Goal: Information Seeking & Learning: Learn about a topic

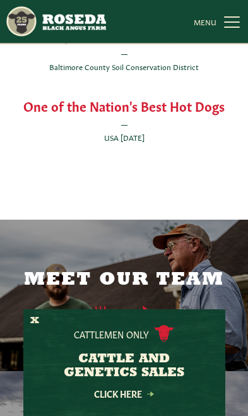
scroll to position [3019, 0]
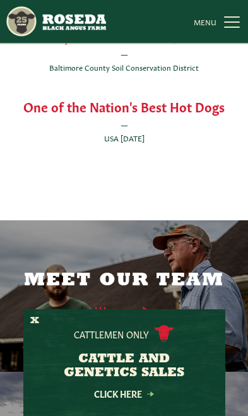
click at [141, 307] on icon at bounding box center [124, 313] width 83 height 12
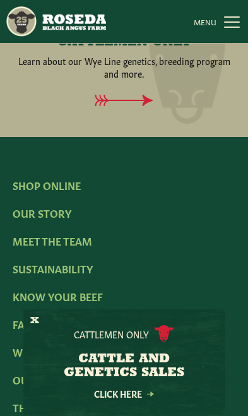
scroll to position [2699, 0]
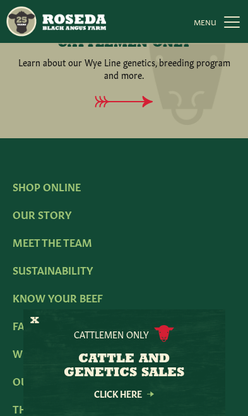
click at [76, 373] on link "Our Farm Stores" at bounding box center [60, 380] width 95 height 14
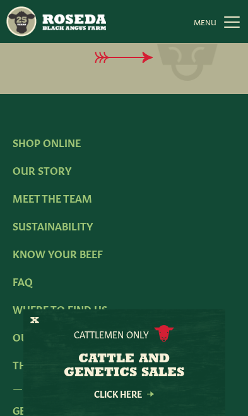
scroll to position [2442, 0]
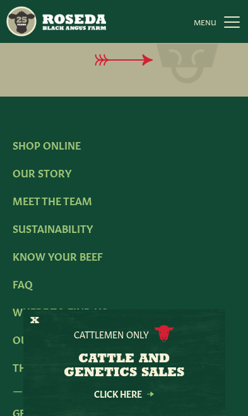
click at [53, 177] on link "Our Story" at bounding box center [42, 172] width 59 height 14
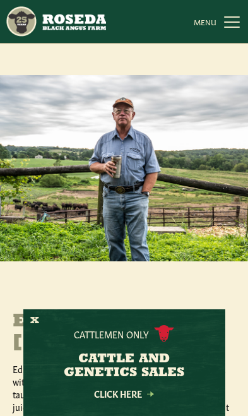
scroll to position [788, 0]
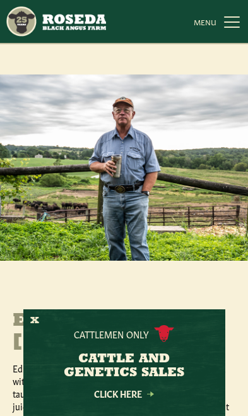
click at [241, 16] on link "MENU CLOSE" at bounding box center [218, 21] width 49 height 25
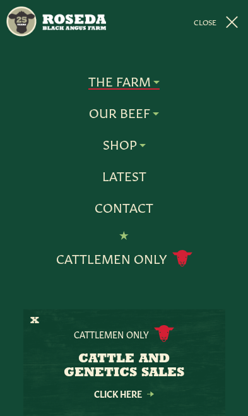
click at [137, 168] on link "Latest" at bounding box center [124, 176] width 44 height 16
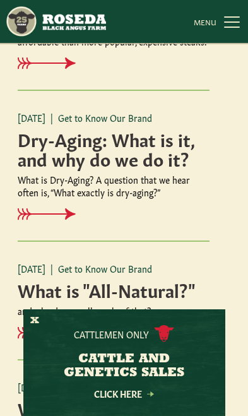
scroll to position [1150, 0]
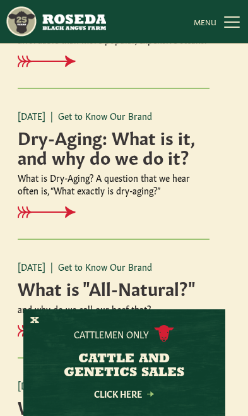
click at [76, 208] on icon at bounding box center [47, 211] width 58 height 11
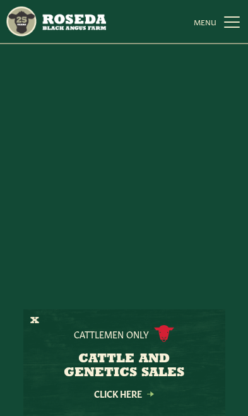
click at [173, 146] on h4 "Dry-Aging: What is it, and why do we do it?" at bounding box center [114, 146] width 192 height 39
